Goal: Information Seeking & Learning: Learn about a topic

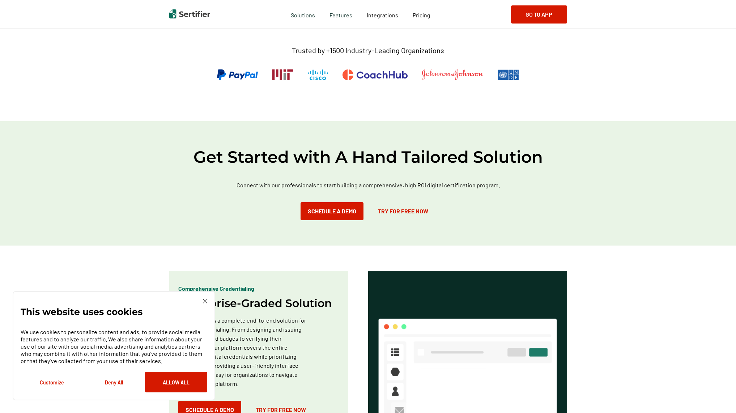
scroll to position [289, 0]
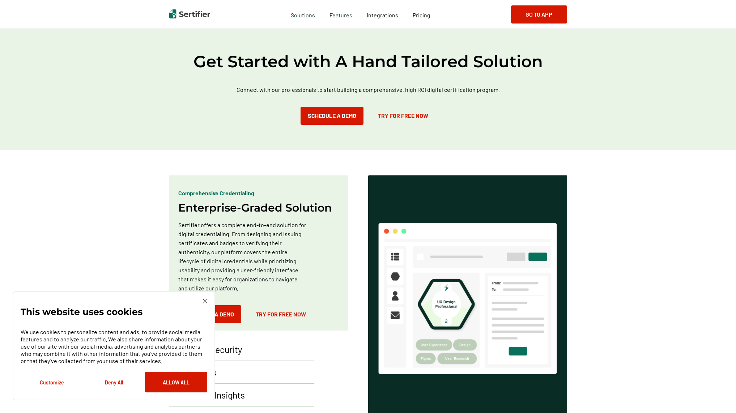
click at [206, 301] on img at bounding box center [205, 301] width 4 height 4
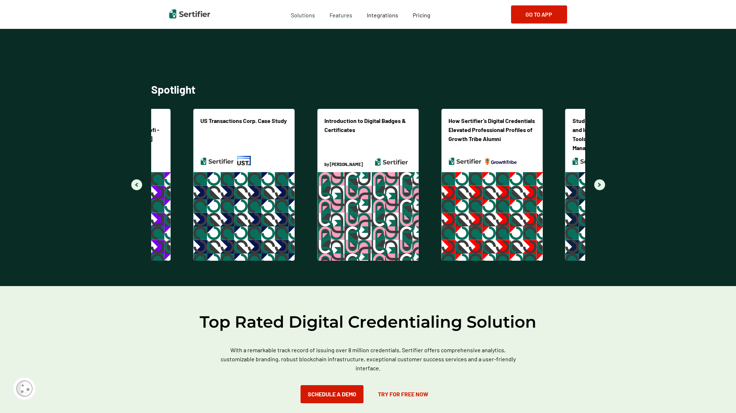
scroll to position [1627, 0]
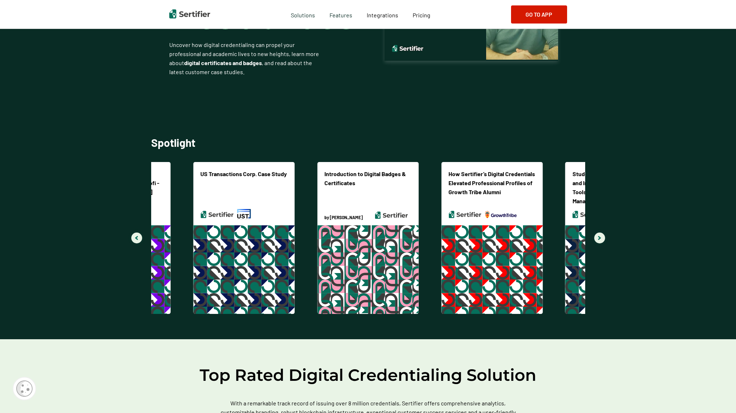
click at [601, 238] on img "Navigate to next slide" at bounding box center [599, 238] width 3 height 4
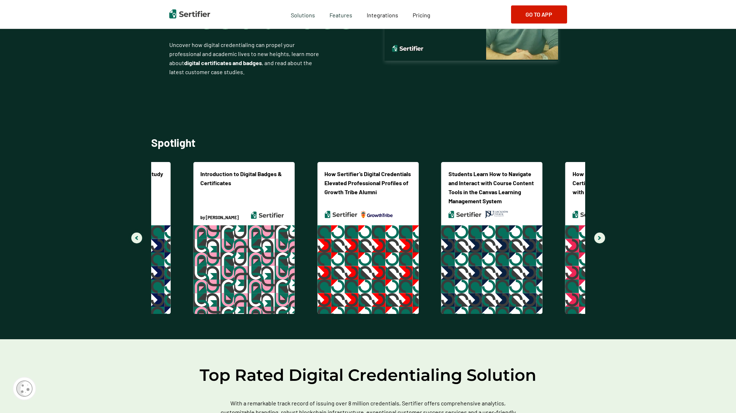
click at [601, 239] on img "Navigate to next slide" at bounding box center [599, 238] width 3 height 4
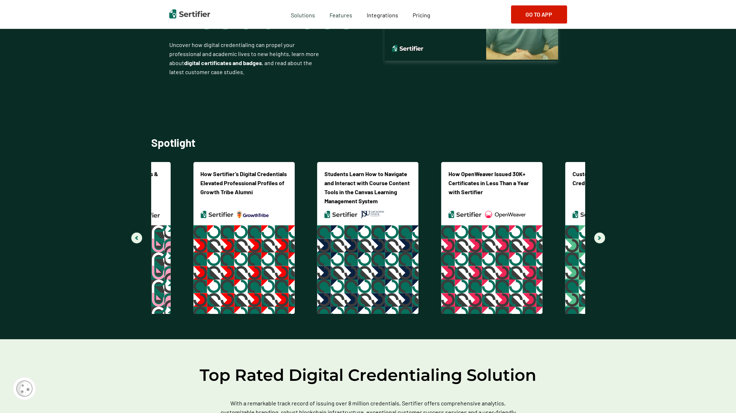
click at [601, 239] on img "Navigate to next slide" at bounding box center [599, 238] width 3 height 4
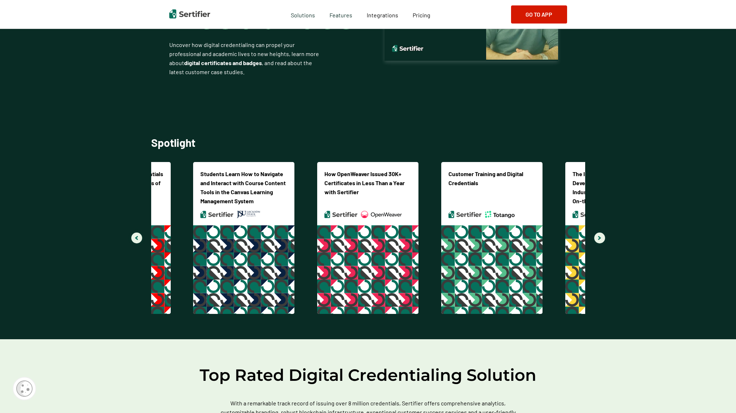
click at [601, 238] on img "Navigate to next slide" at bounding box center [599, 238] width 3 height 4
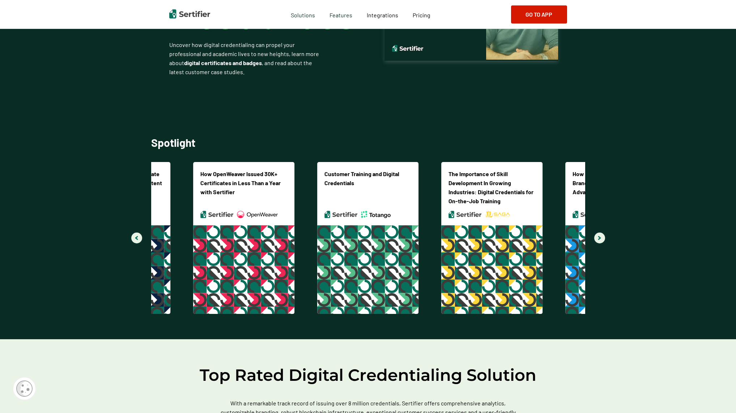
click at [601, 238] on img "Navigate to next slide" at bounding box center [599, 238] width 3 height 4
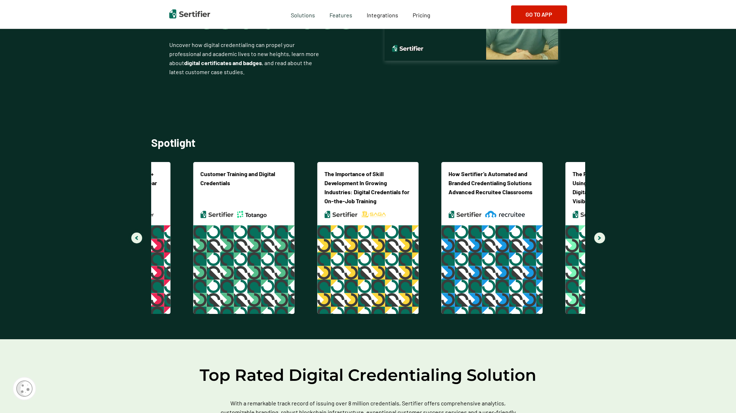
click at [603, 238] on button "Navigate to next slide" at bounding box center [599, 238] width 11 height 11
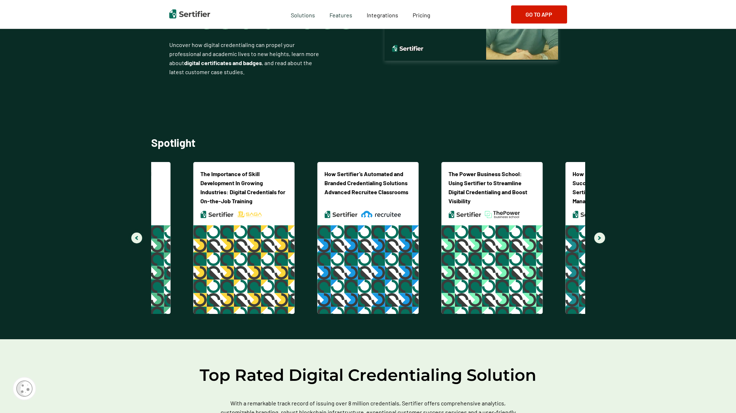
click at [603, 239] on button "Navigate to next slide" at bounding box center [599, 238] width 11 height 11
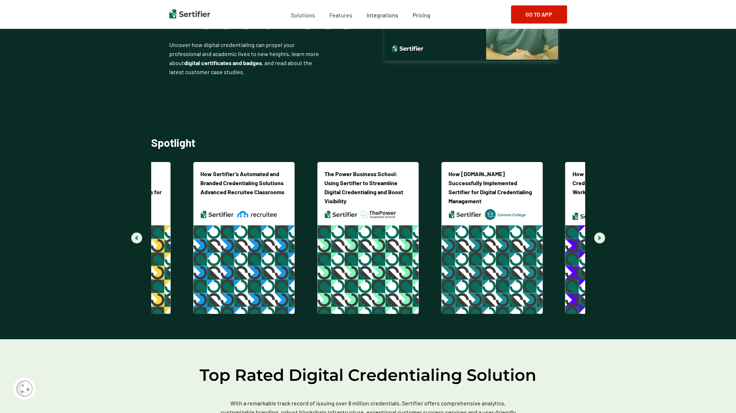
click at [604, 239] on button "Navigate to next slide" at bounding box center [599, 238] width 11 height 11
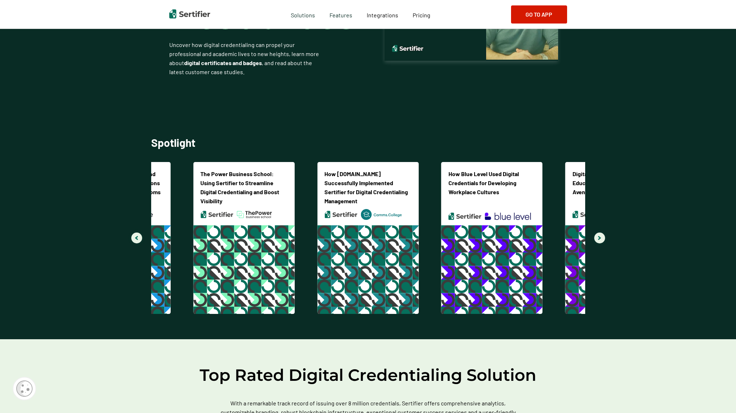
click at [604, 240] on button "Navigate to next slide" at bounding box center [599, 238] width 11 height 11
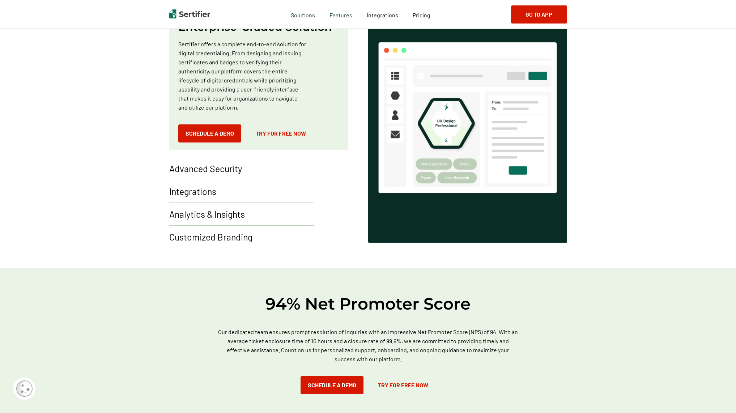
scroll to position [0, 0]
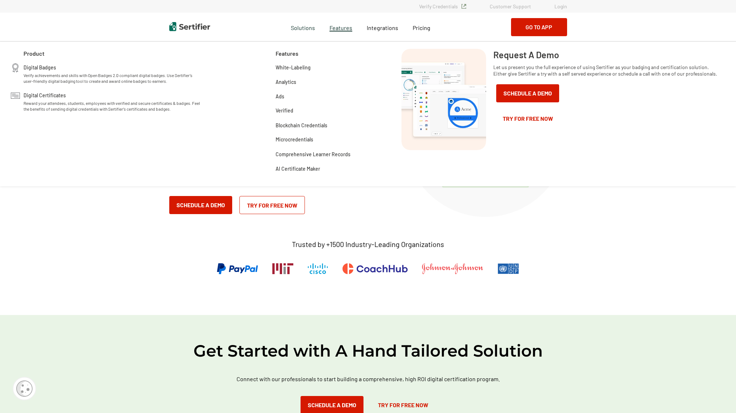
click at [336, 30] on span "Features" at bounding box center [340, 26] width 23 height 9
click at [34, 69] on span "Digital Badges" at bounding box center [40, 66] width 33 height 7
